Goal: Task Accomplishment & Management: Manage account settings

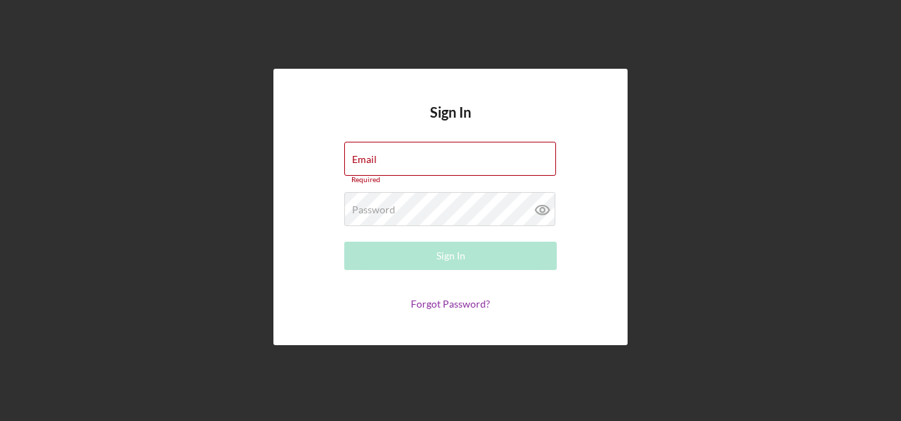
type input "[EMAIL_ADDRESS][DOMAIN_NAME]"
click at [256, 169] on div "Sign In Email operations@bridgingvirginia.org Required Password Required Sign I…" at bounding box center [450, 207] width 887 height 414
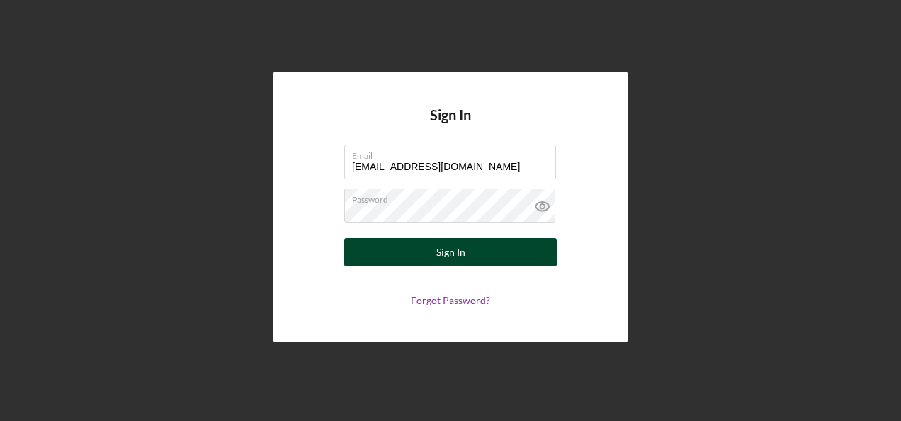
click at [392, 245] on button "Sign In" at bounding box center [450, 252] width 212 height 28
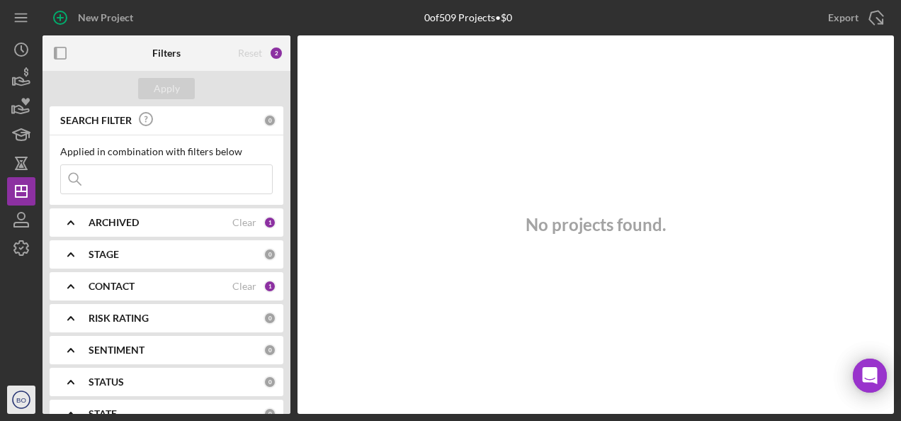
click at [20, 409] on icon "BO" at bounding box center [21, 399] width 28 height 35
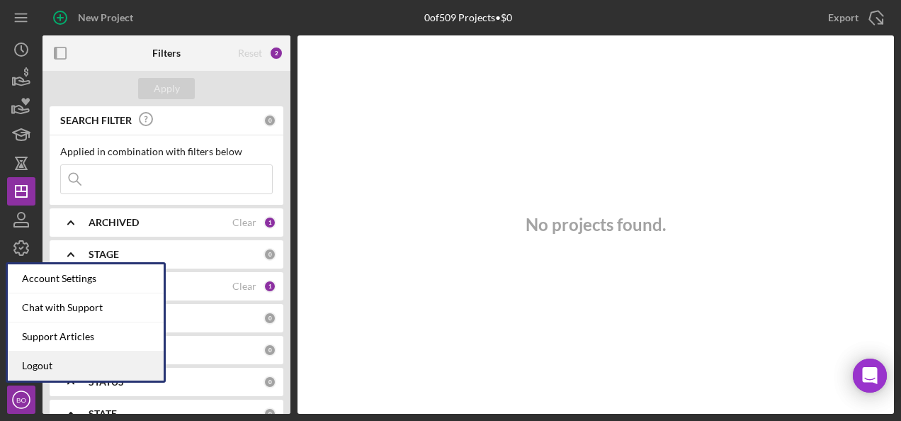
click at [52, 368] on link "Logout" at bounding box center [86, 365] width 156 height 29
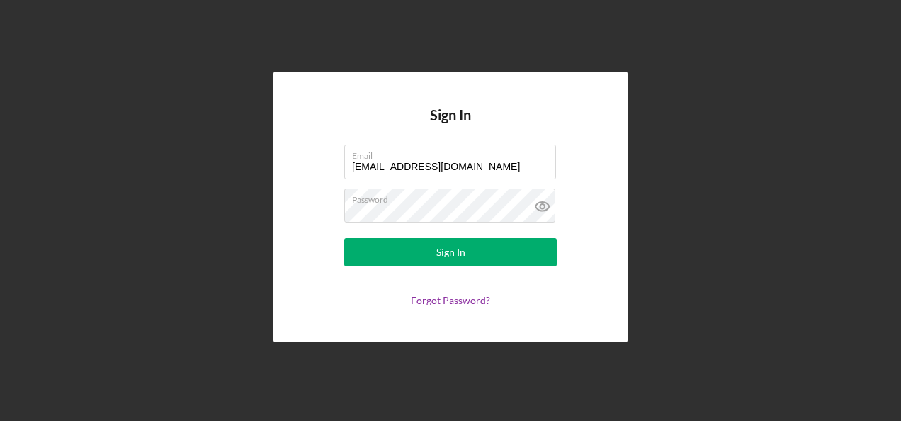
drag, startPoint x: 394, startPoint y: 167, endPoint x: 312, endPoint y: 164, distance: 82.9
click at [312, 164] on form "Email [EMAIL_ADDRESS][DOMAIN_NAME] Password Sign In Forgot Password?" at bounding box center [450, 224] width 283 height 161
type input "[EMAIL_ADDRESS][DOMAIN_NAME]"
click at [292, 210] on div "Sign In Email [EMAIL_ADDRESS][DOMAIN_NAME] Password Sign In Forgot Password?" at bounding box center [450, 207] width 354 height 270
click at [344, 238] on button "Sign In" at bounding box center [450, 252] width 212 height 28
